Goal: Task Accomplishment & Management: Complete application form

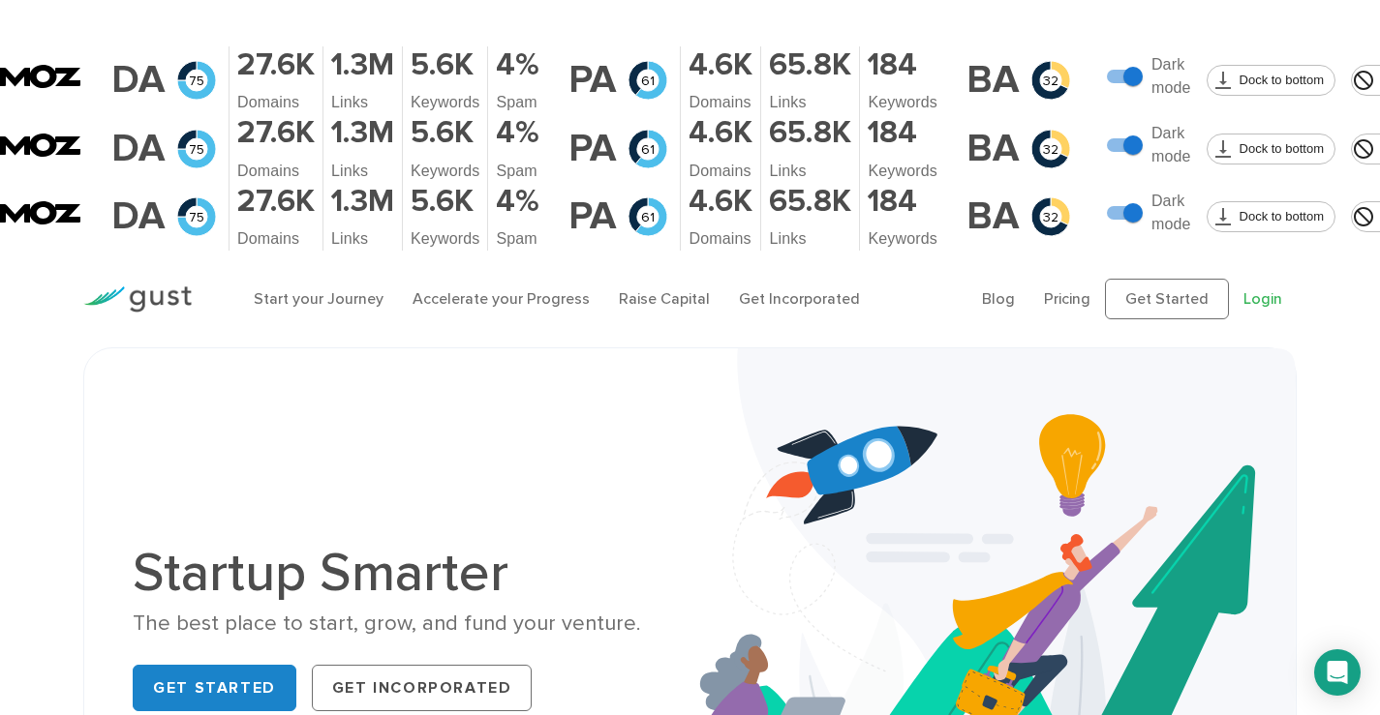
click at [1224, 289] on link "Login" at bounding box center [1262, 298] width 39 height 18
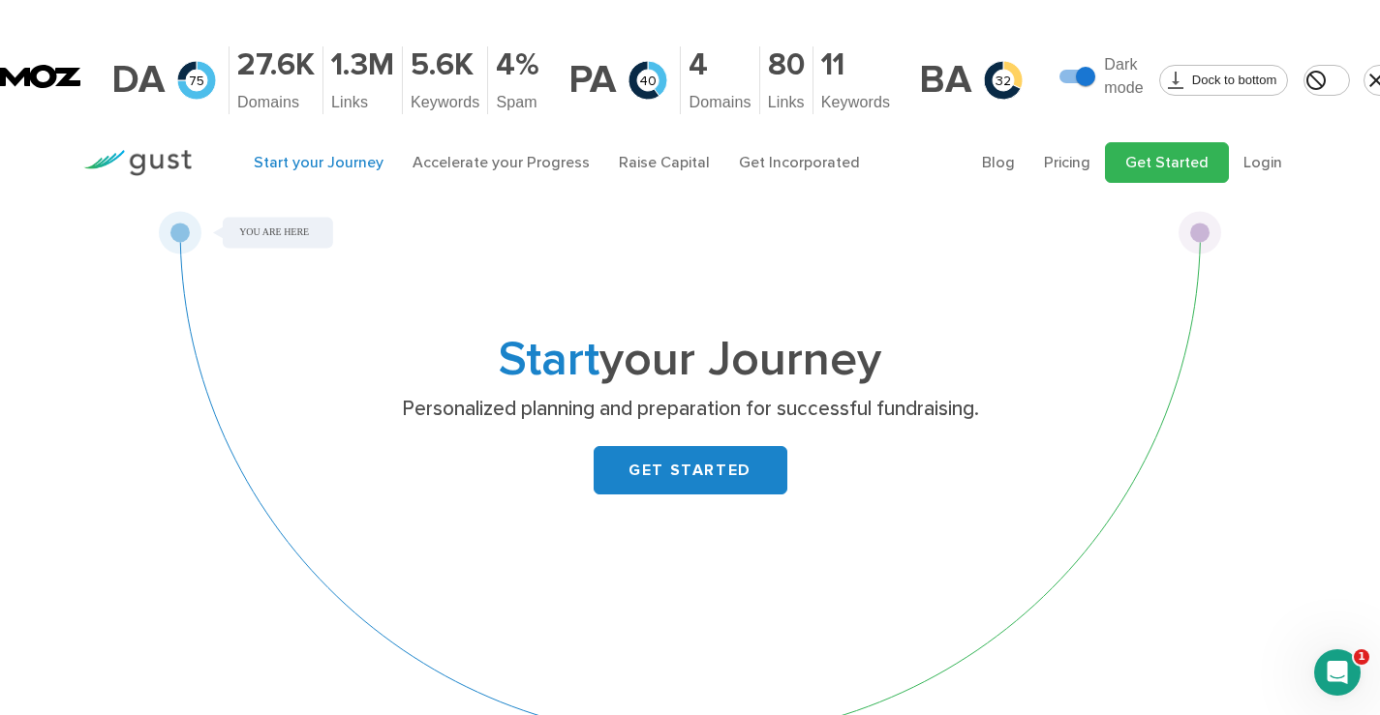
click at [1158, 142] on link "Get Started" at bounding box center [1167, 162] width 124 height 41
